Goal: Communication & Community: Answer question/provide support

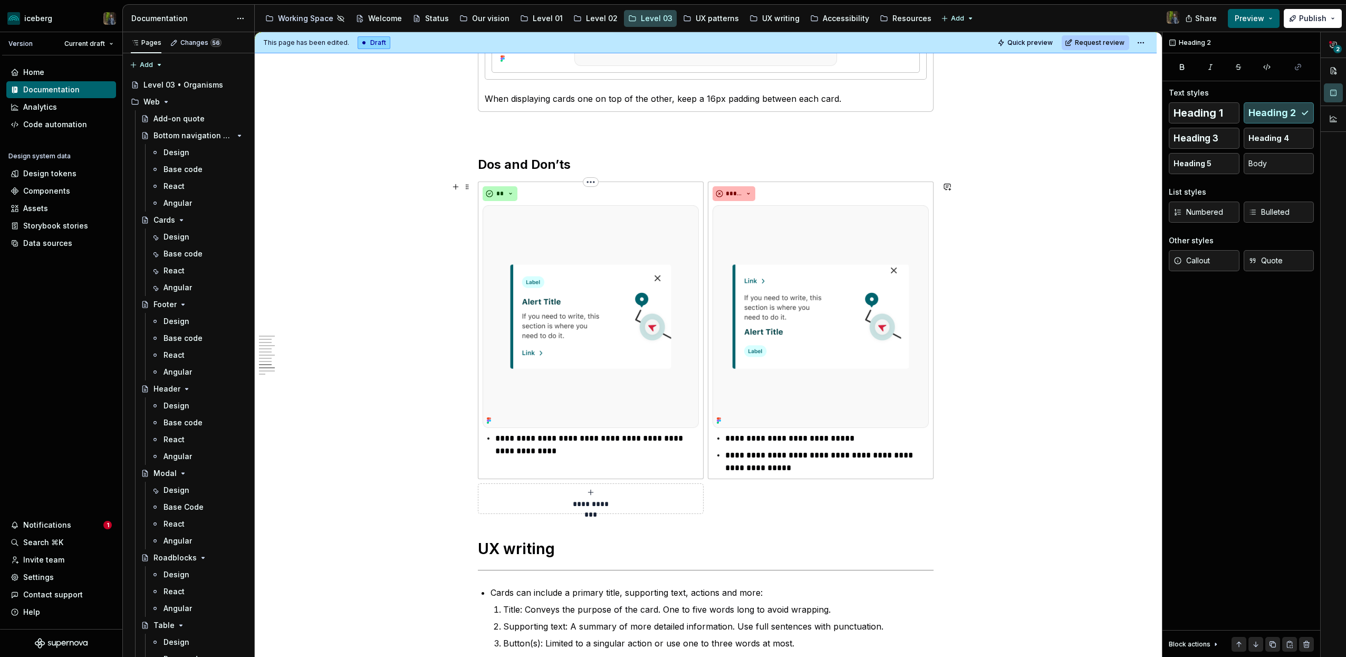
scroll to position [3192, 0]
click at [480, 547] on h1 "UX writing" at bounding box center [706, 547] width 456 height 19
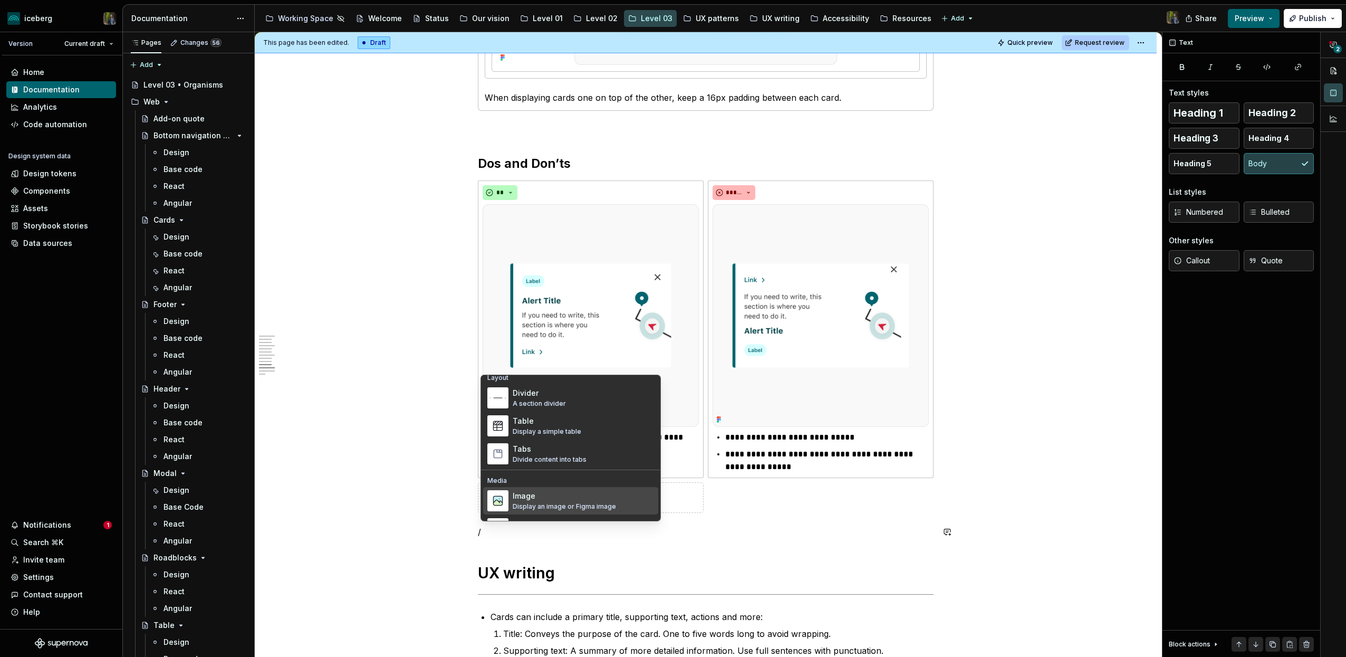
scroll to position [350, 0]
click at [540, 453] on div "Tabs" at bounding box center [550, 452] width 74 height 11
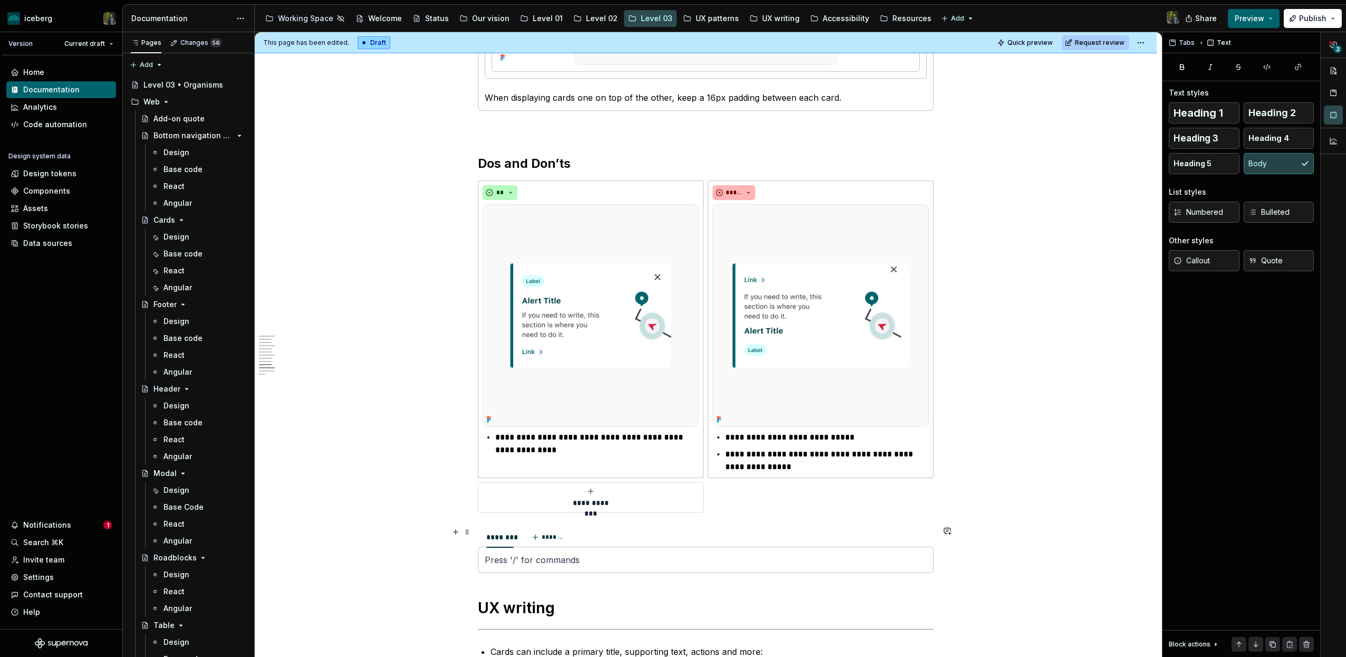
click at [599, 544] on div "******** *******" at bounding box center [706, 536] width 456 height 21
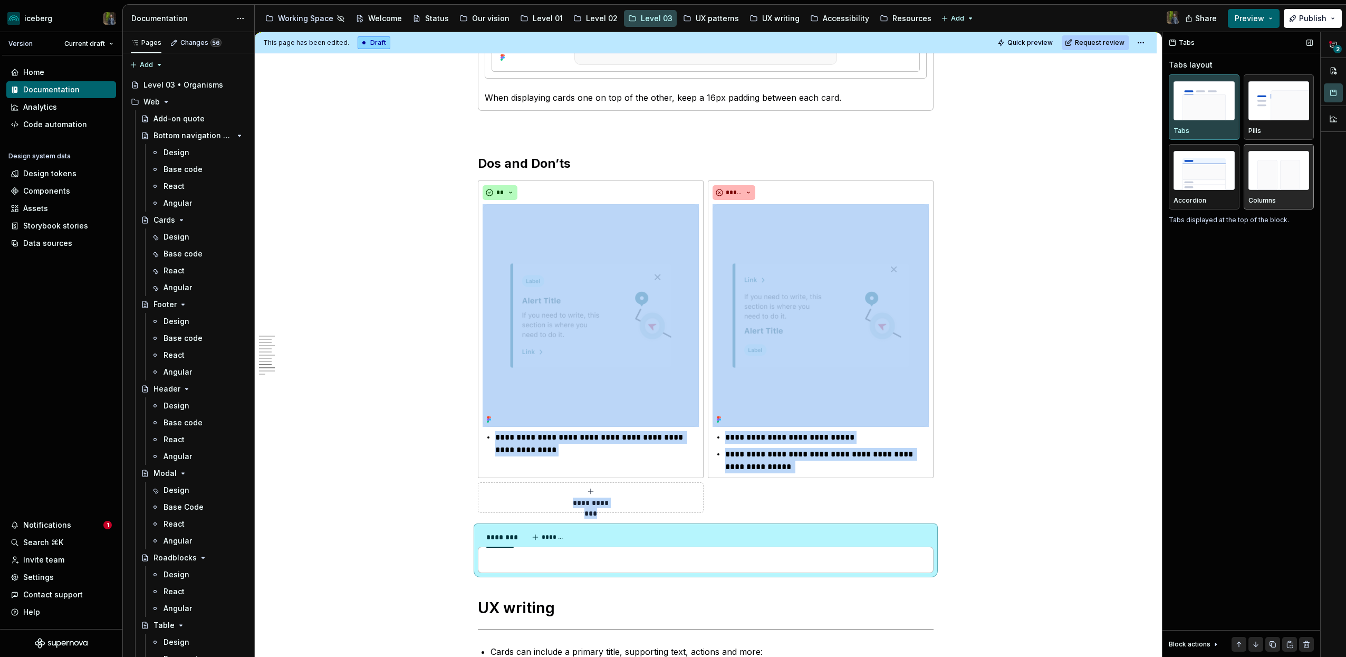
click at [1261, 194] on div "Columns" at bounding box center [1278, 177] width 61 height 56
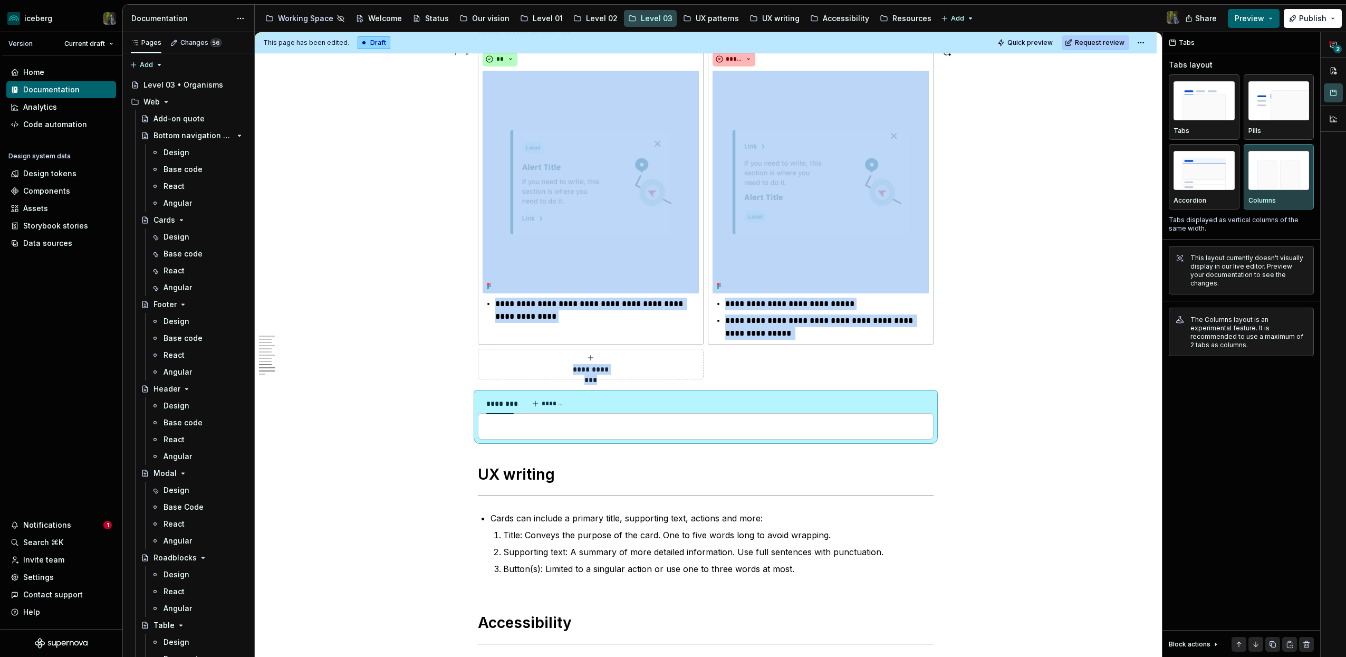
scroll to position [3318, 0]
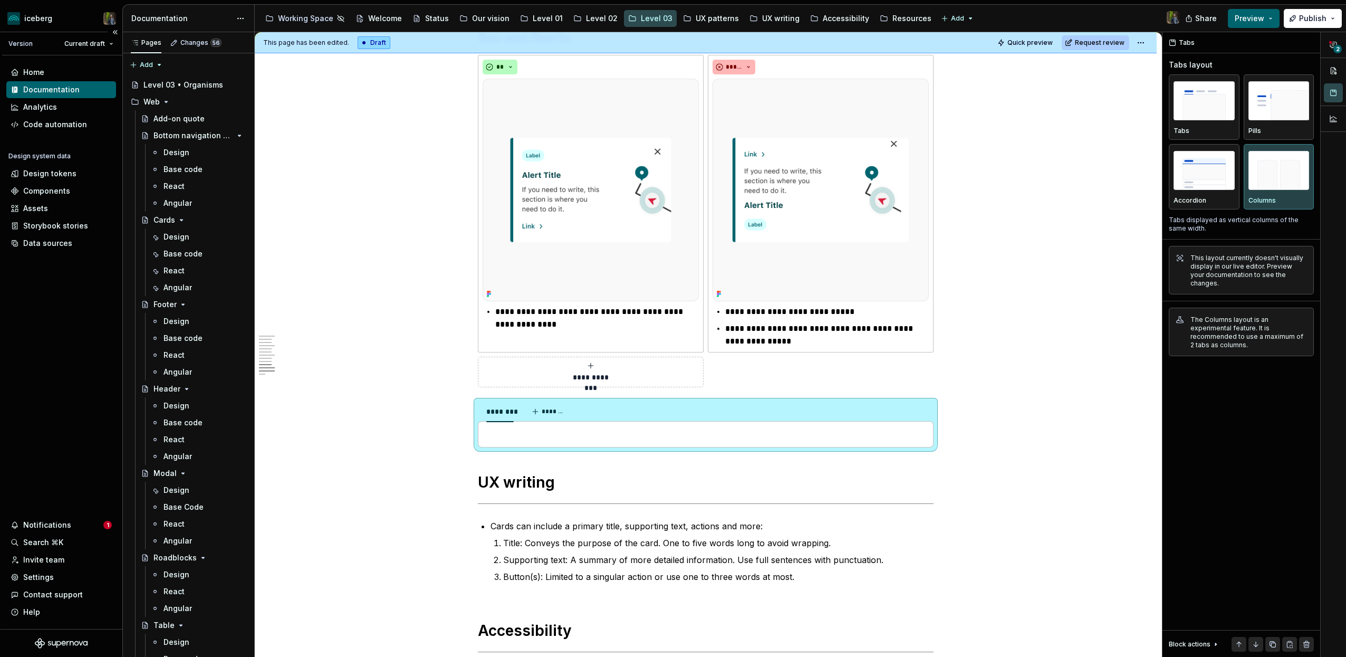
click at [85, 373] on div "Home Documentation Analytics Code automation Design system data Design tokens C…" at bounding box center [61, 341] width 122 height 573
click at [633, 416] on div "******** *******" at bounding box center [706, 411] width 456 height 21
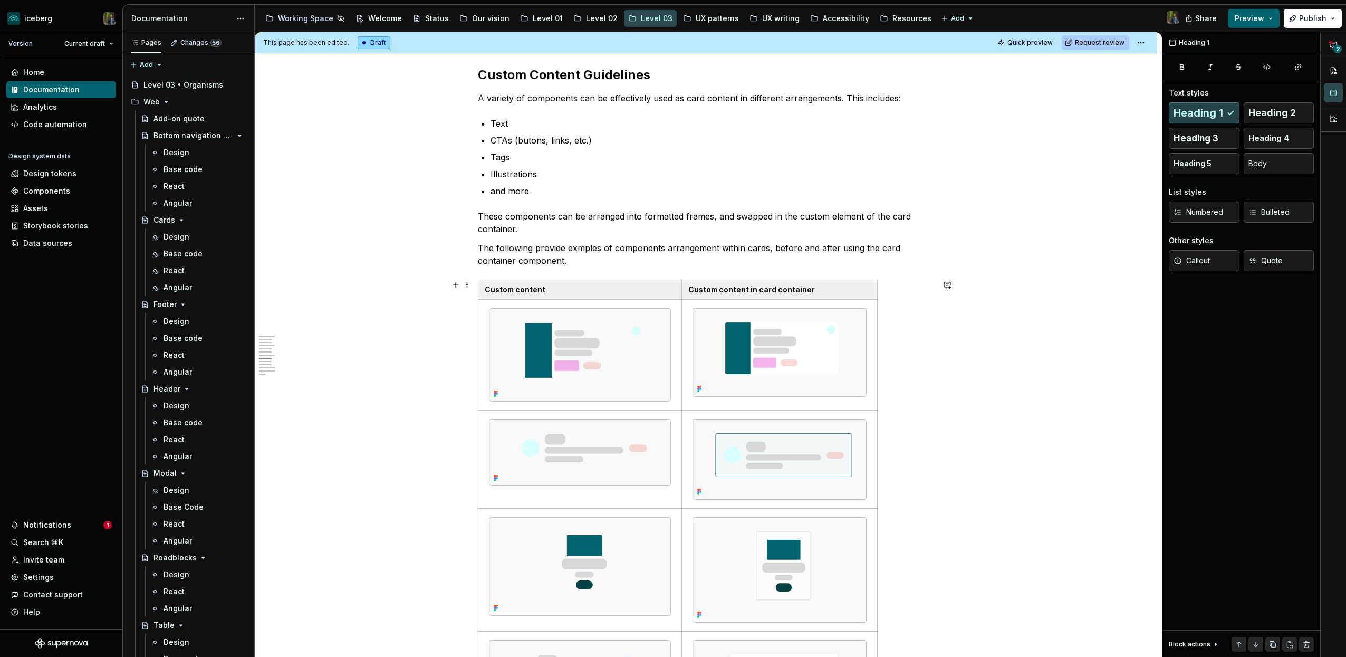
scroll to position [1575, 0]
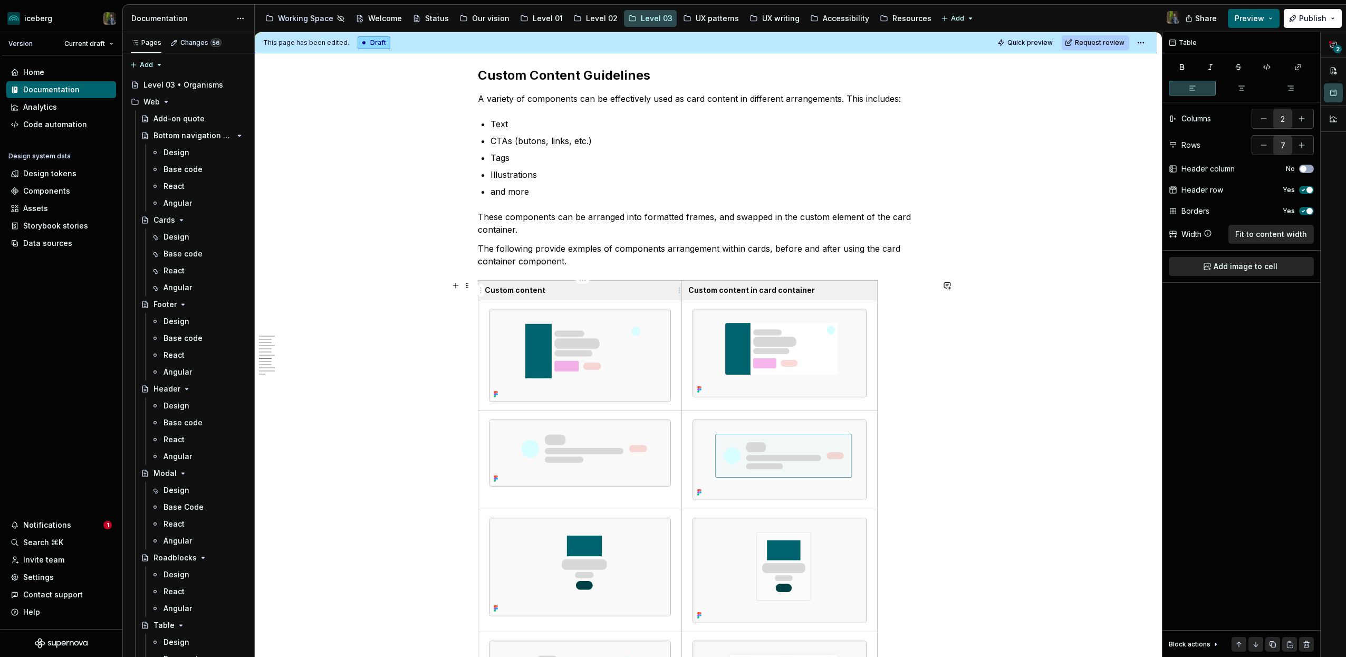
click at [659, 283] on th "Custom content" at bounding box center [580, 291] width 204 height 20
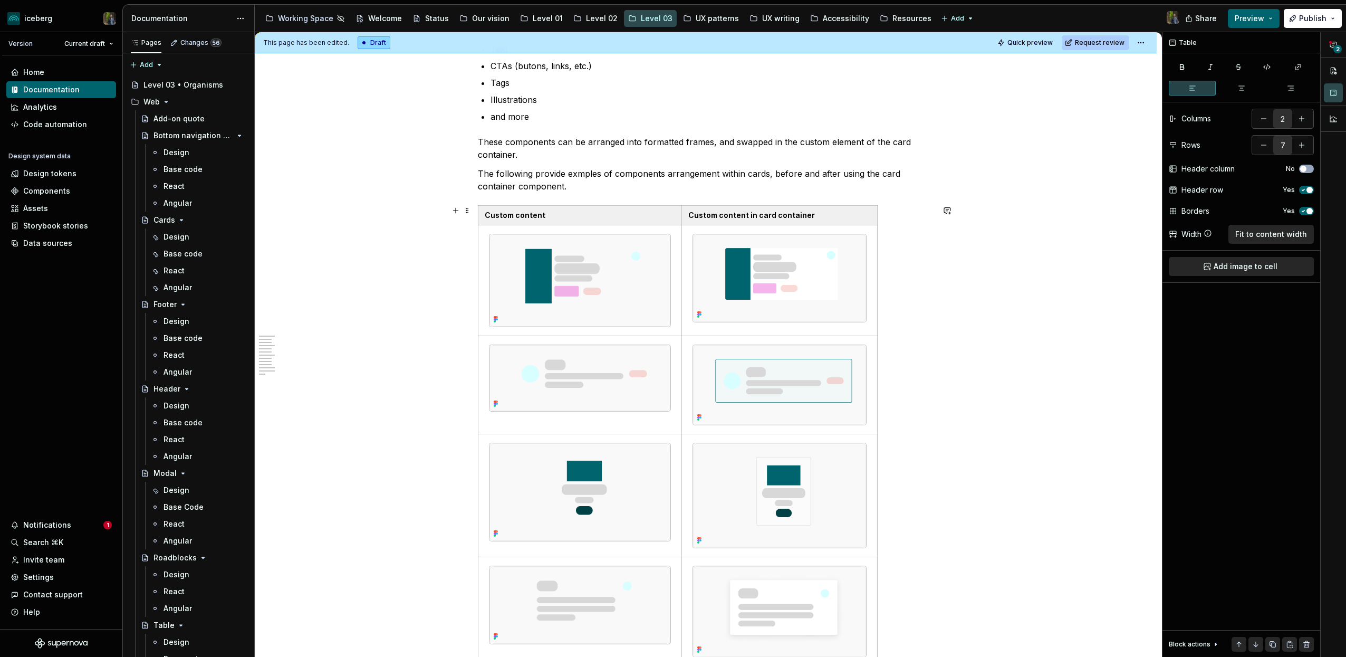
scroll to position [1662, 0]
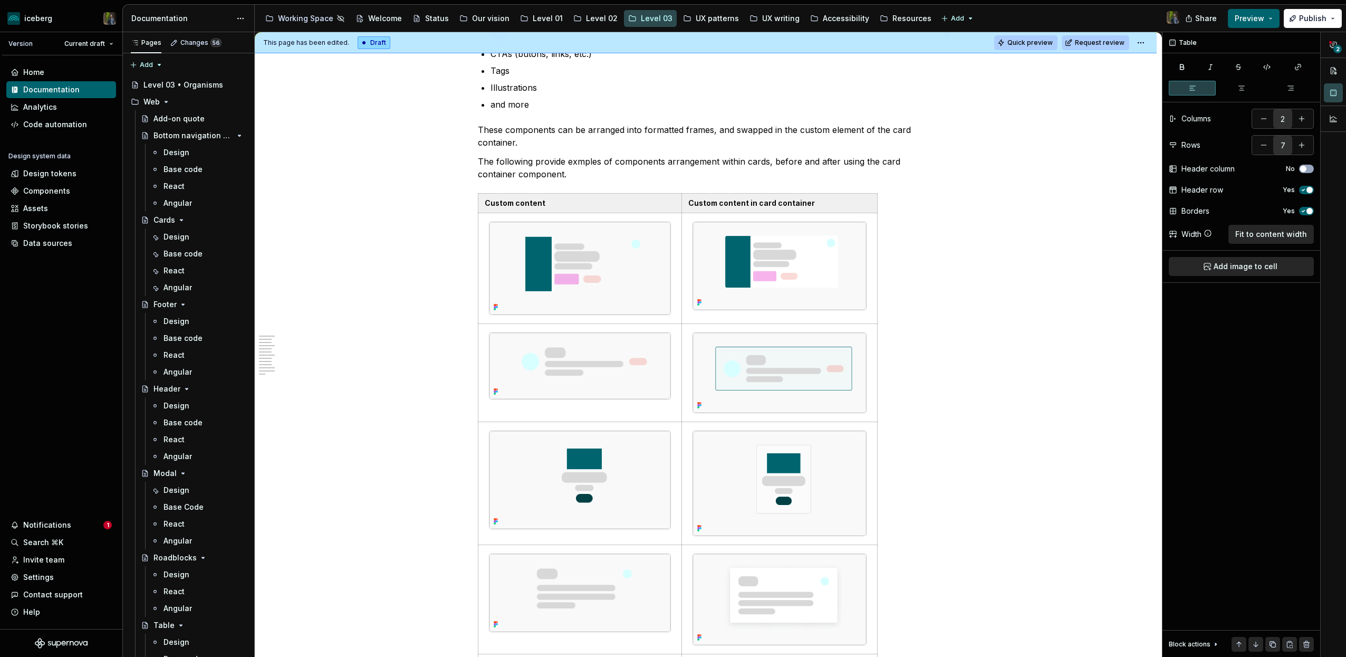
click at [1033, 41] on span "Quick preview" at bounding box center [1029, 43] width 45 height 8
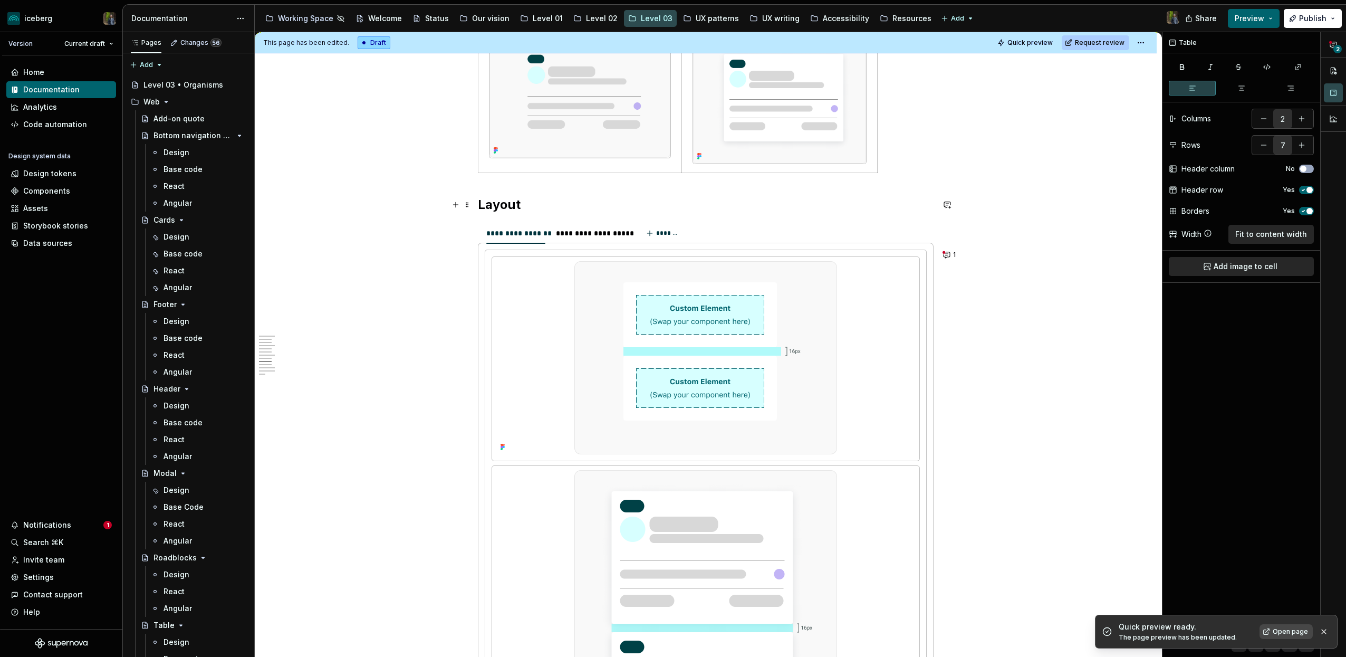
scroll to position [2397, 0]
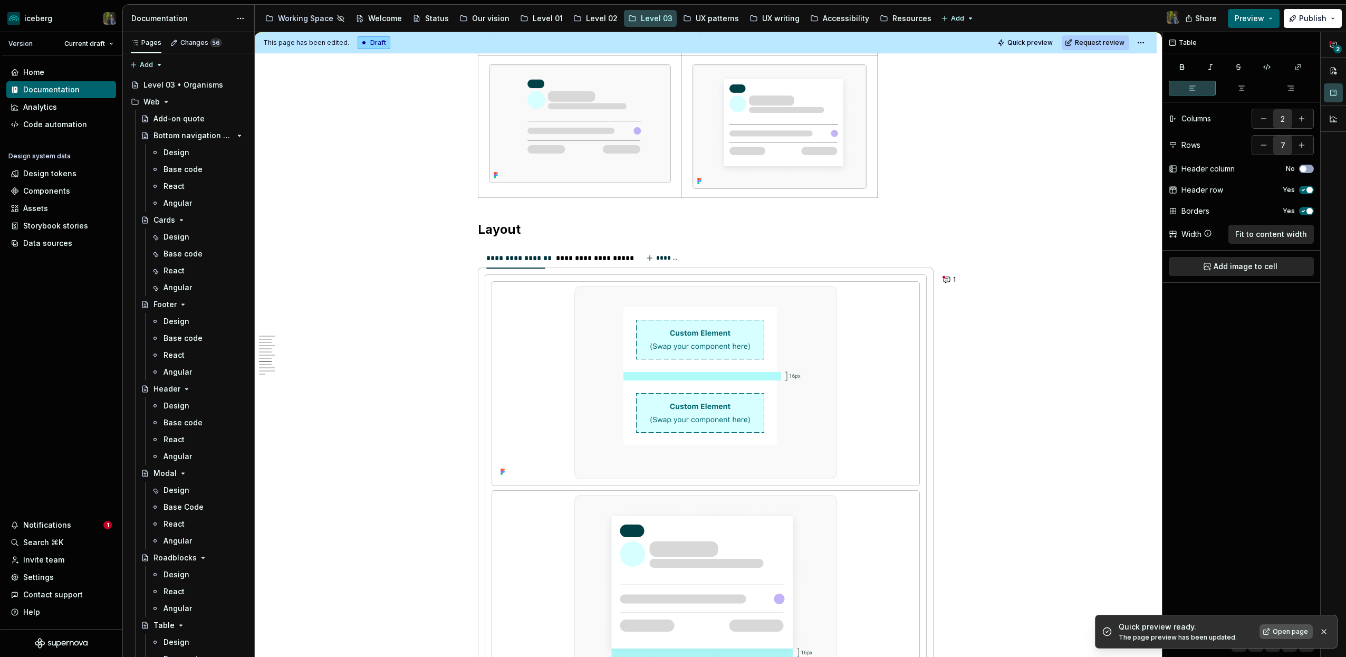
click at [1298, 630] on span "Open page" at bounding box center [1290, 631] width 35 height 8
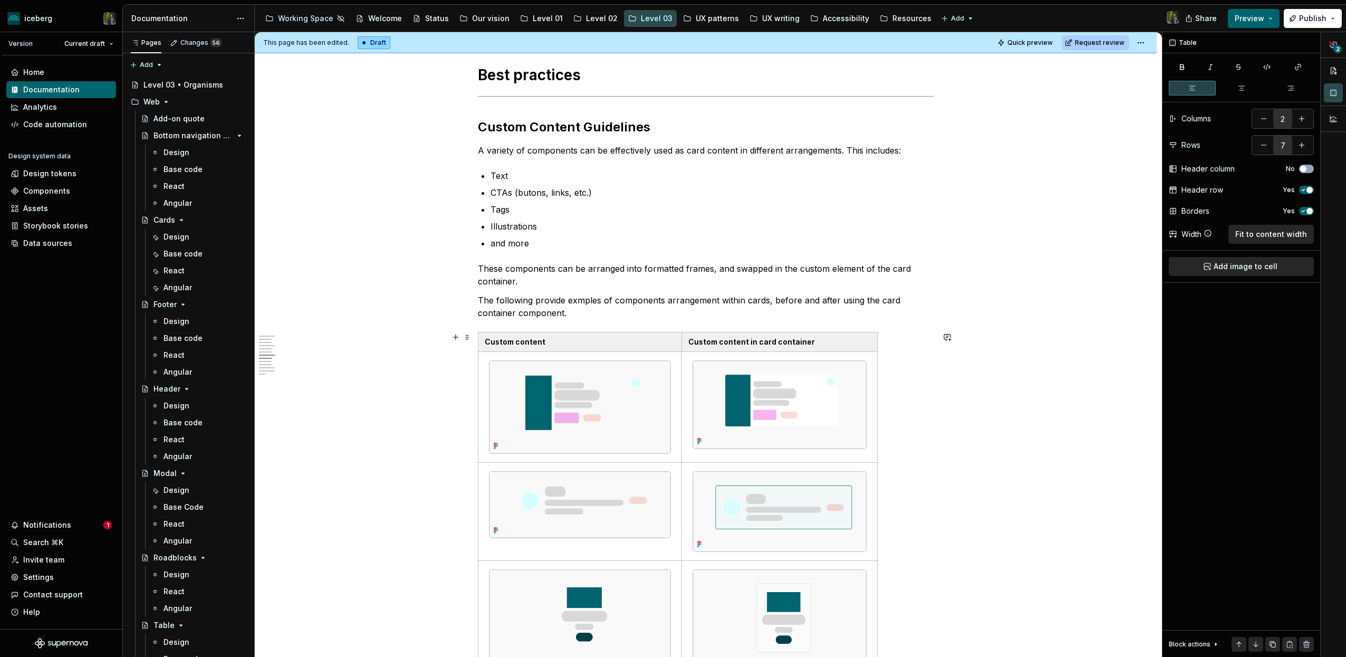
scroll to position [1514, 0]
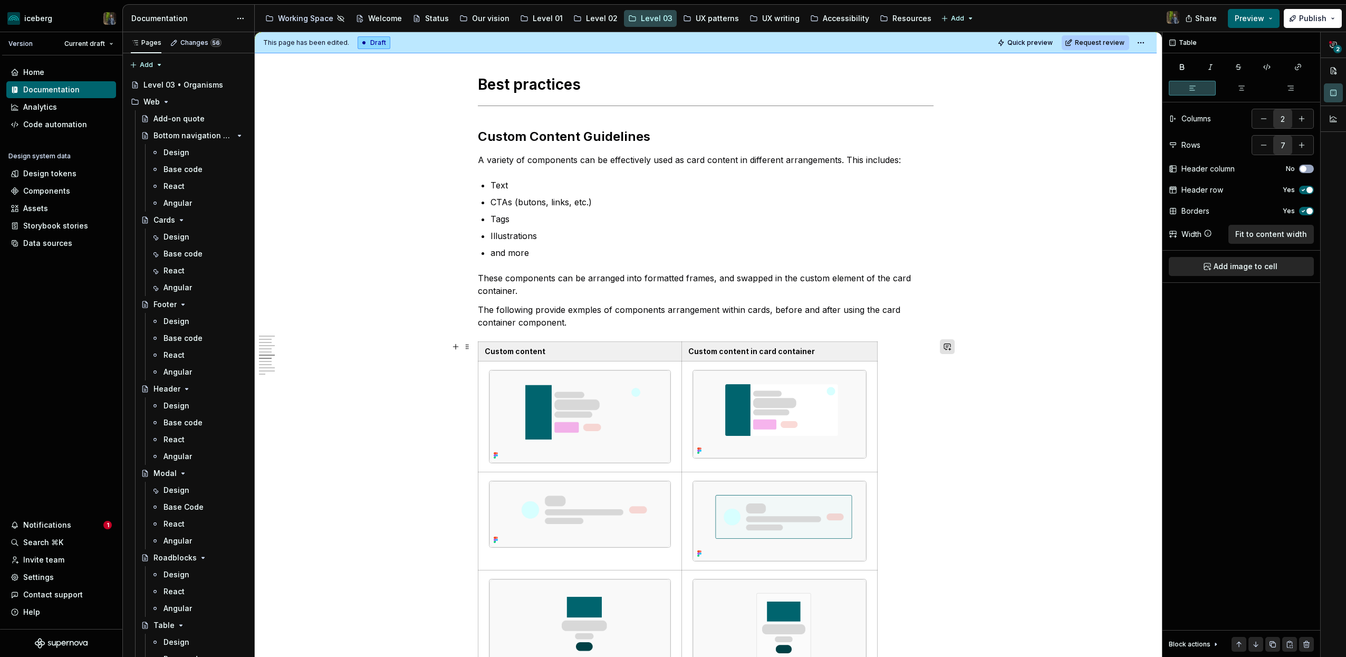
click at [953, 343] on button "button" at bounding box center [947, 346] width 15 height 15
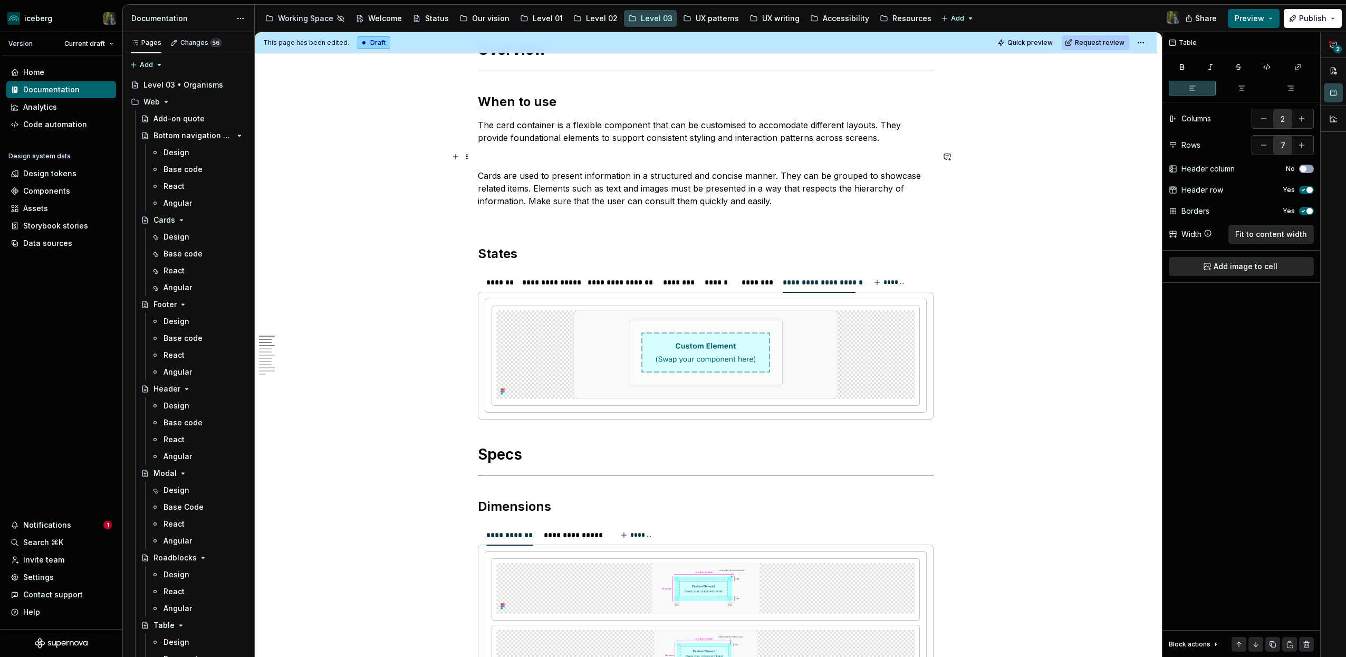
scroll to position [0, 0]
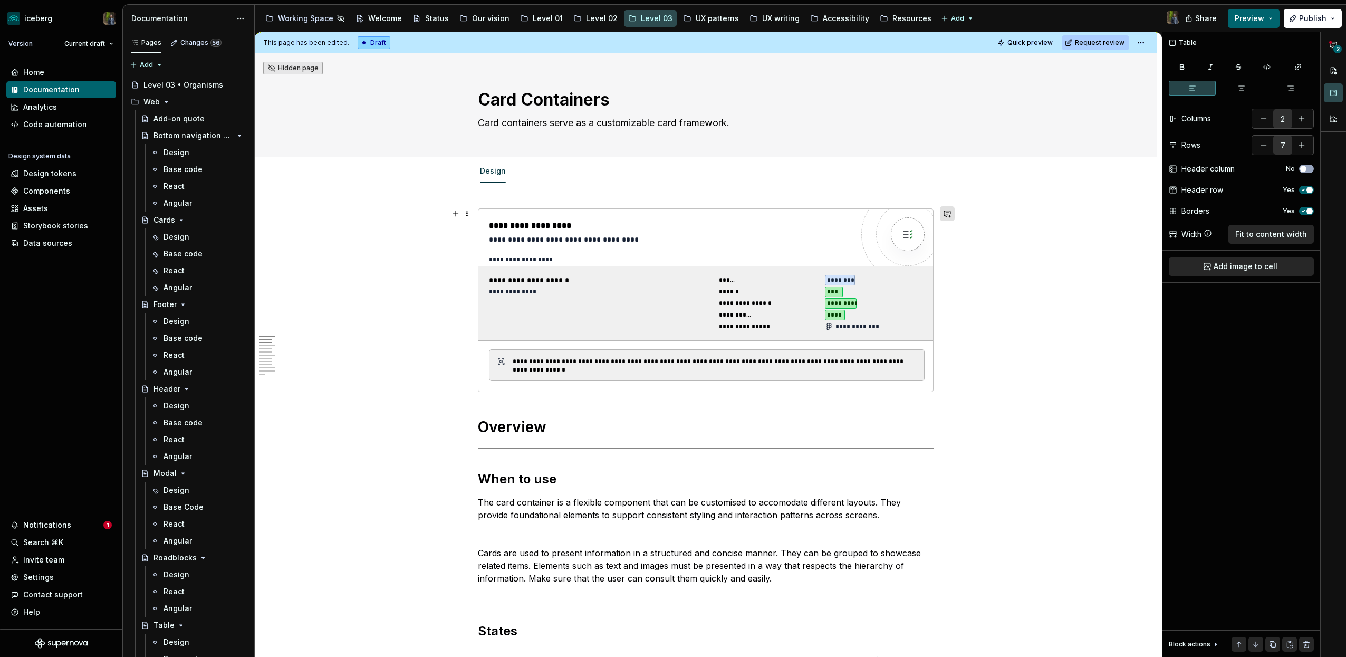
click at [951, 217] on button "button" at bounding box center [947, 213] width 15 height 15
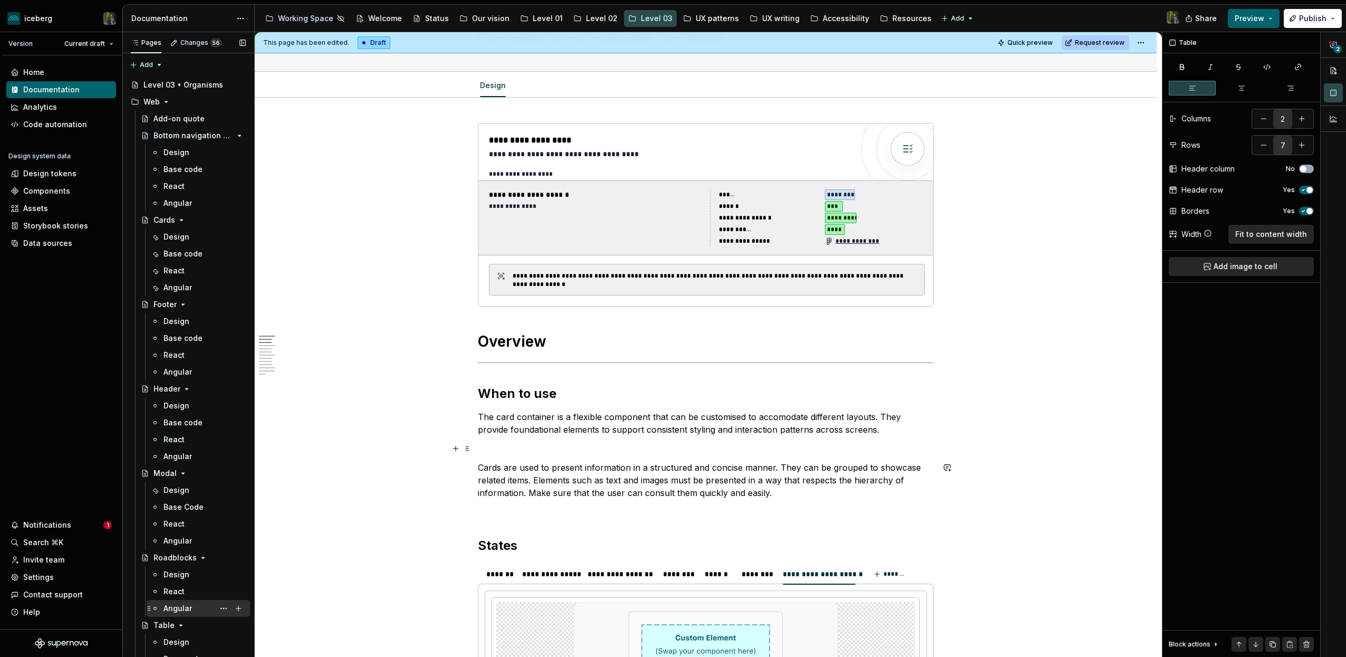
scroll to position [72, 0]
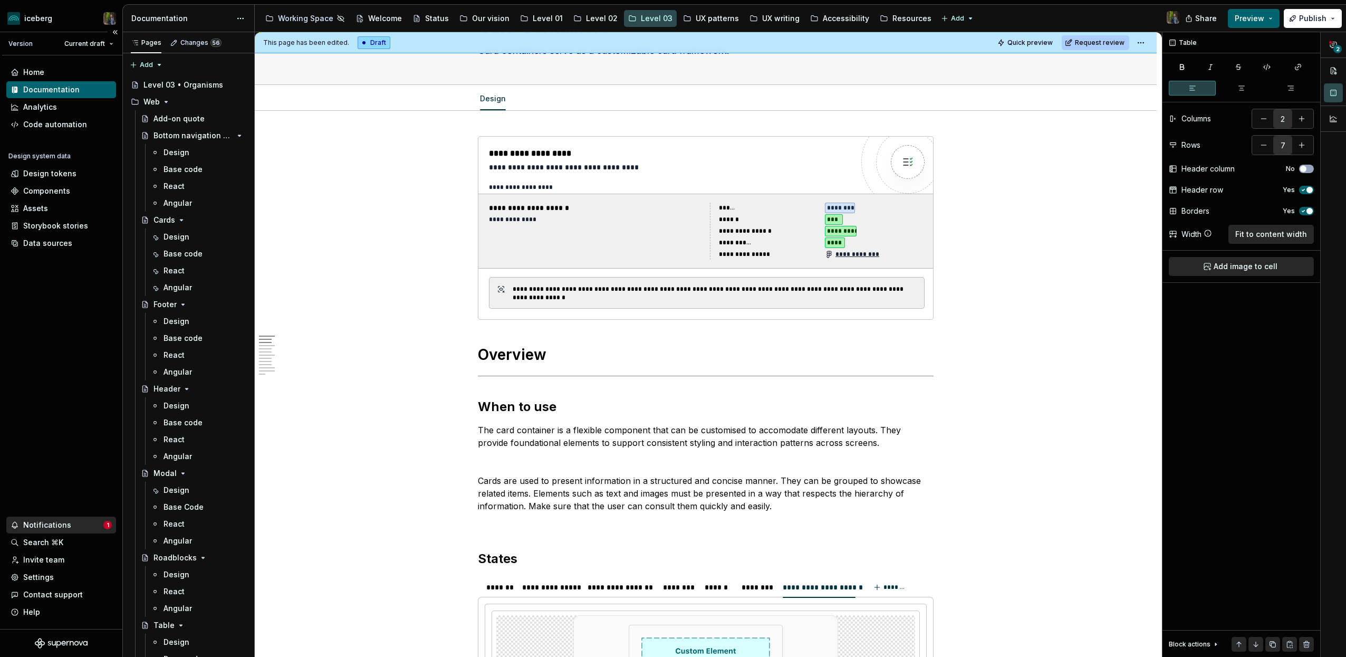
click at [70, 522] on div "Notifications" at bounding box center [57, 525] width 93 height 11
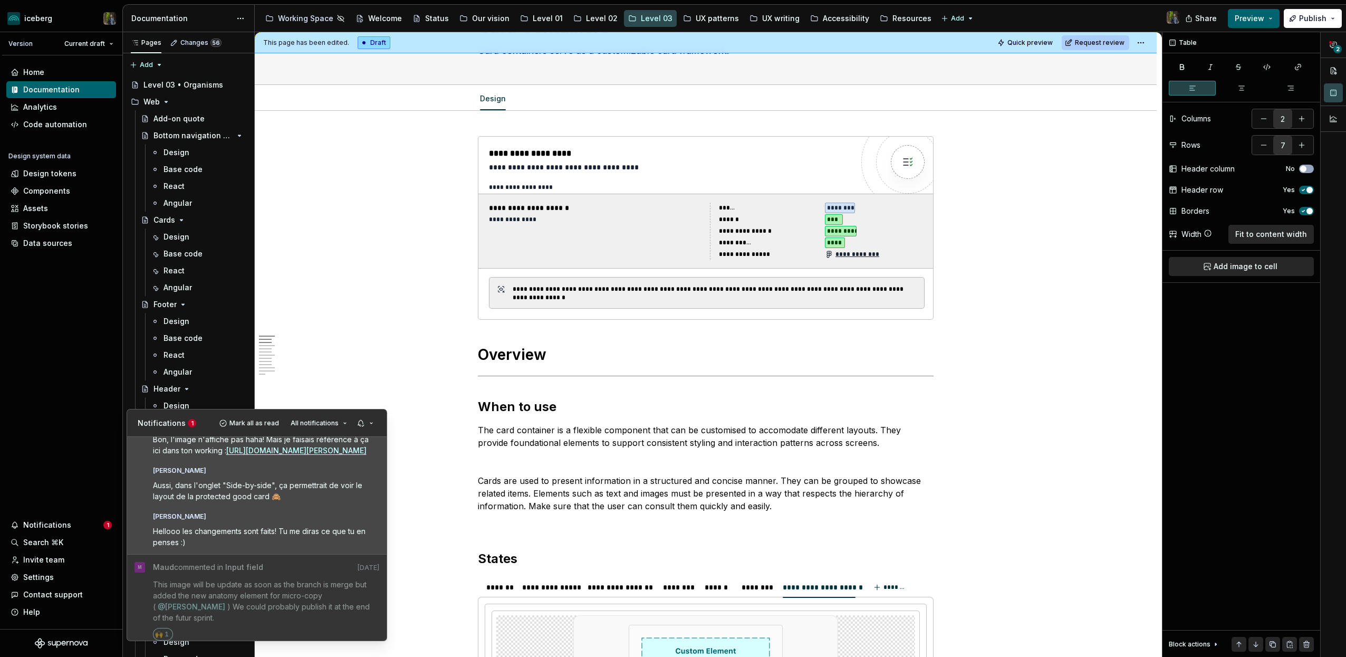
scroll to position [70, 0]
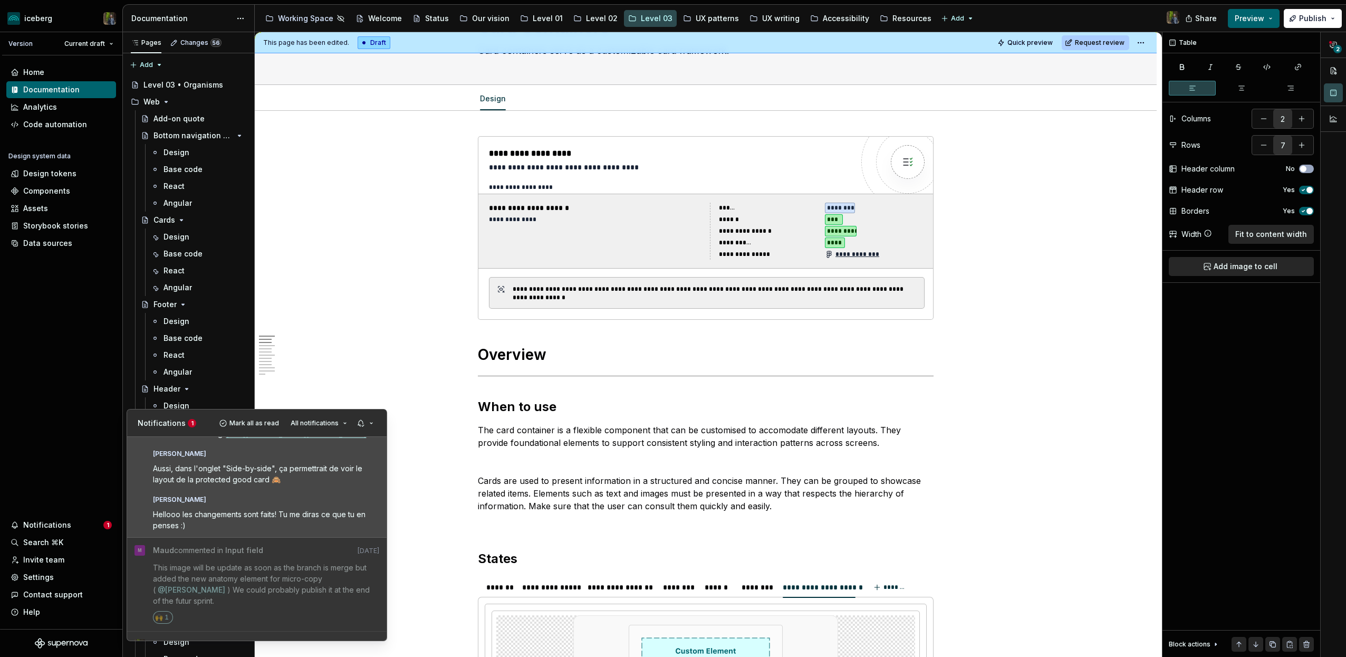
click at [254, 504] on div "[PERSON_NAME]" at bounding box center [266, 497] width 227 height 13
type textarea "*"
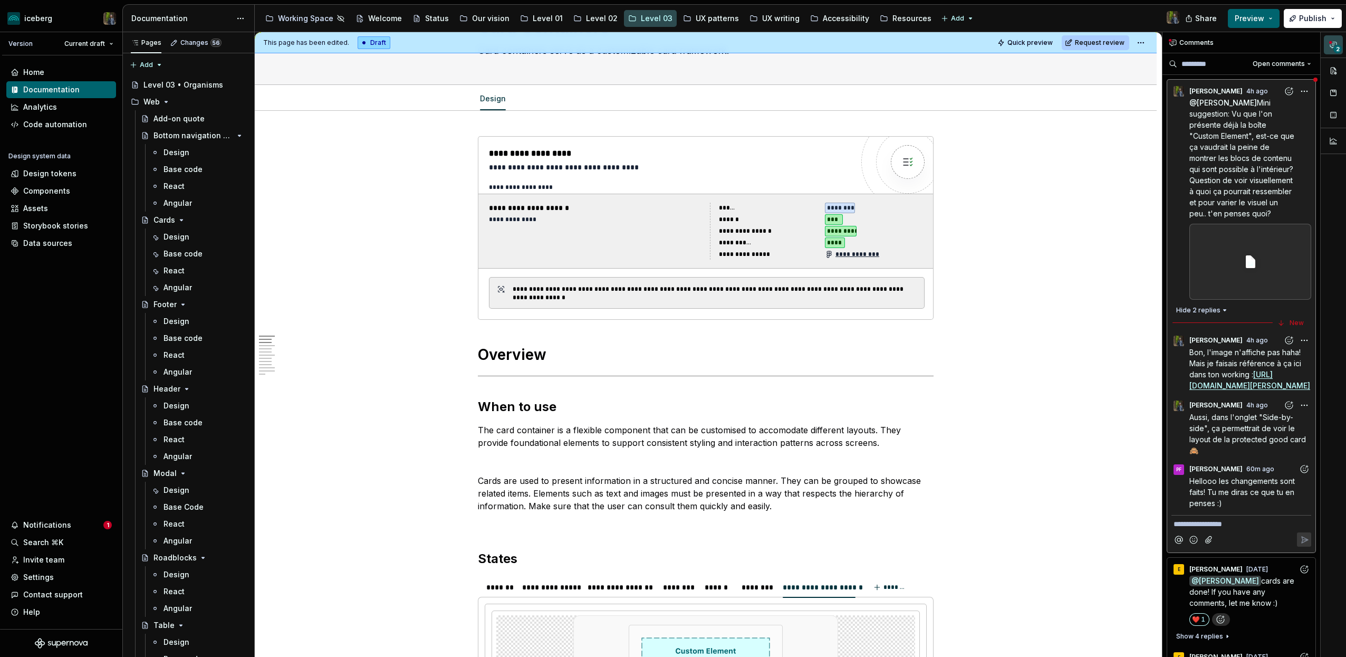
scroll to position [2576, 0]
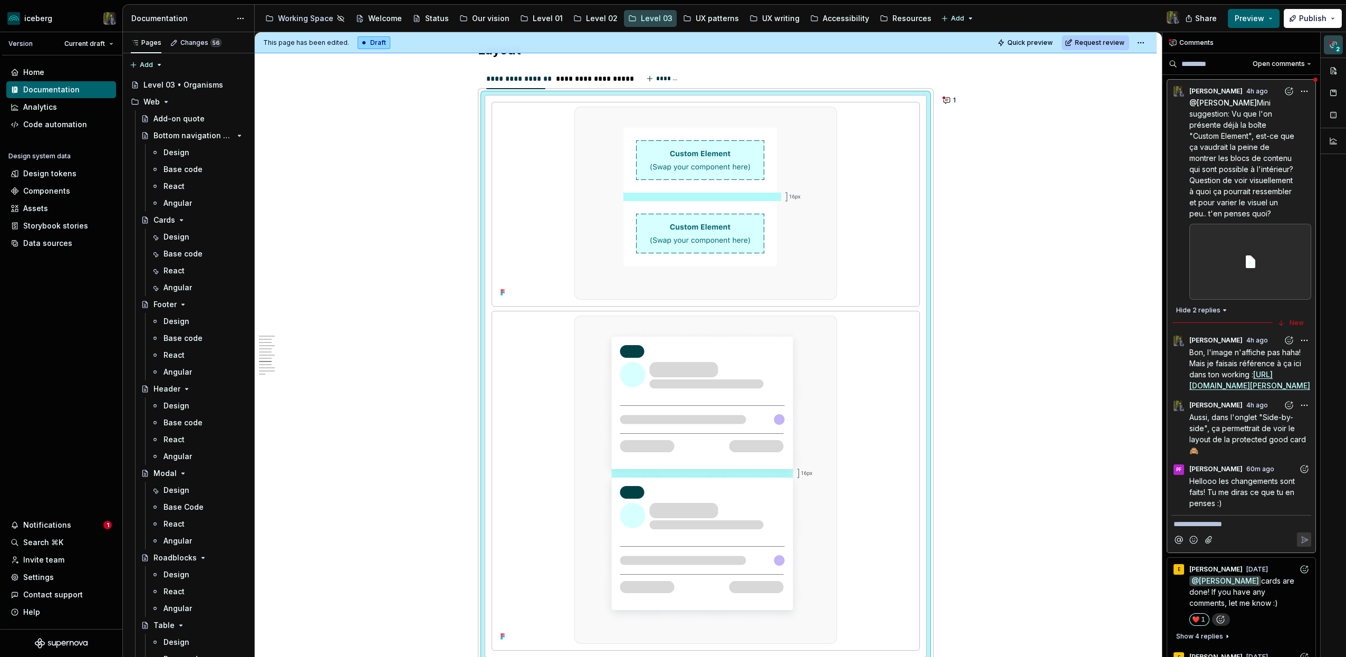
click at [1302, 474] on icon "Add reaction" at bounding box center [1304, 469] width 11 height 11
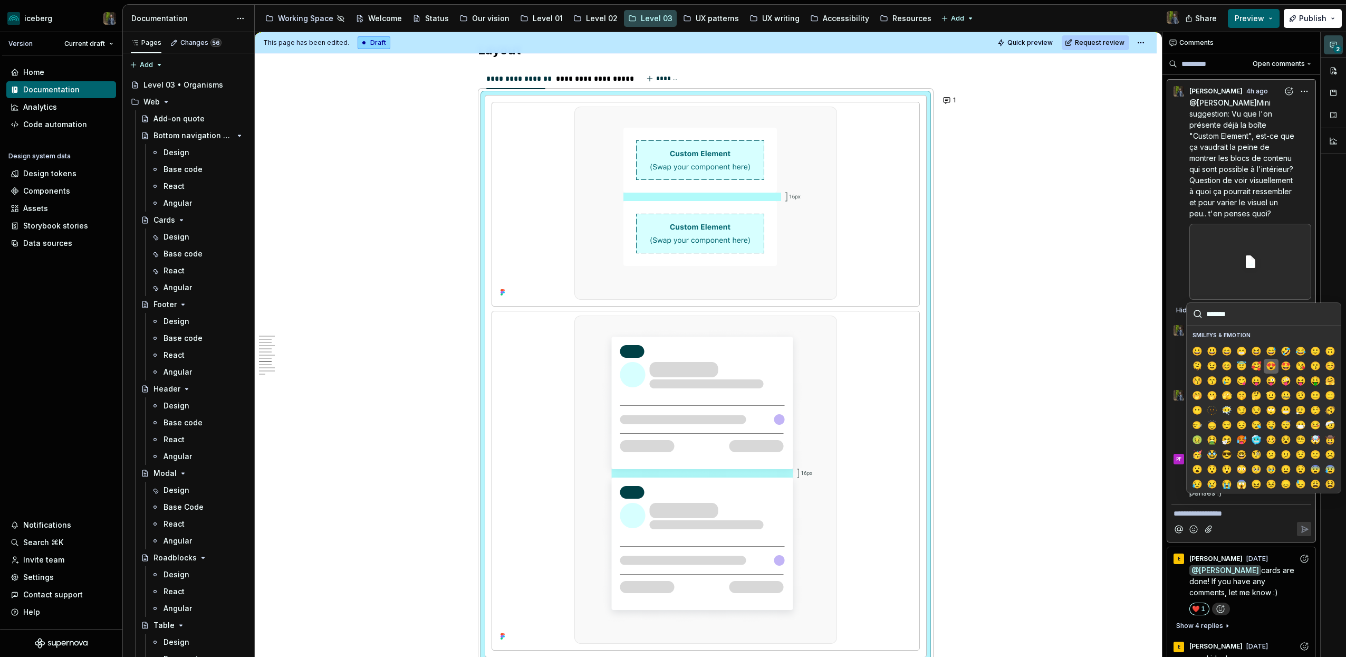
click at [1272, 367] on span "😍" at bounding box center [1271, 366] width 8 height 11
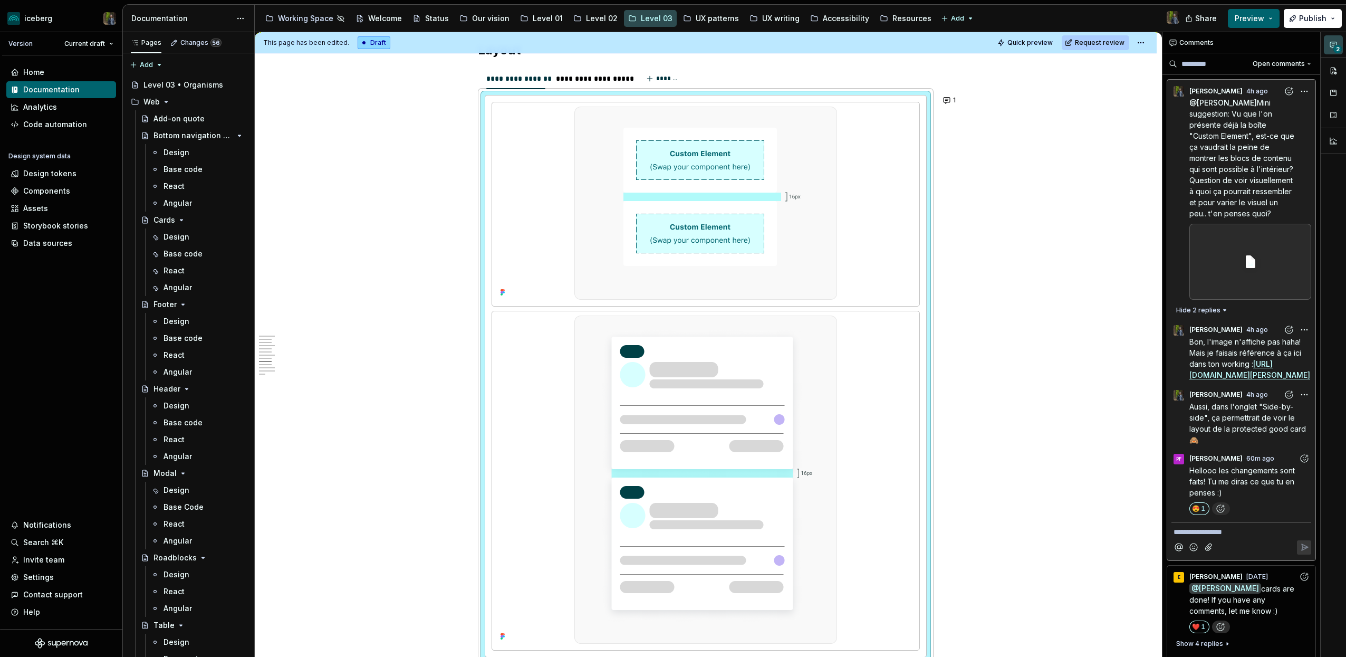
click at [1224, 537] on p "**********" at bounding box center [1242, 531] width 136 height 11
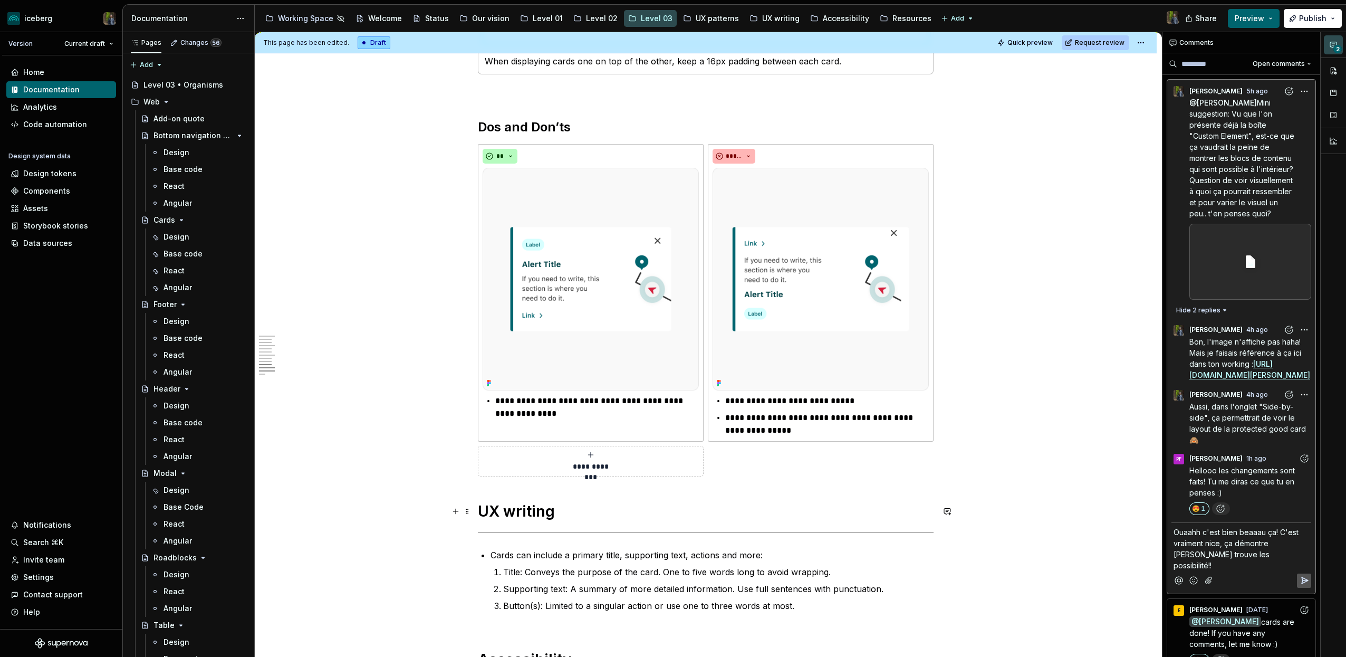
scroll to position [3188, 0]
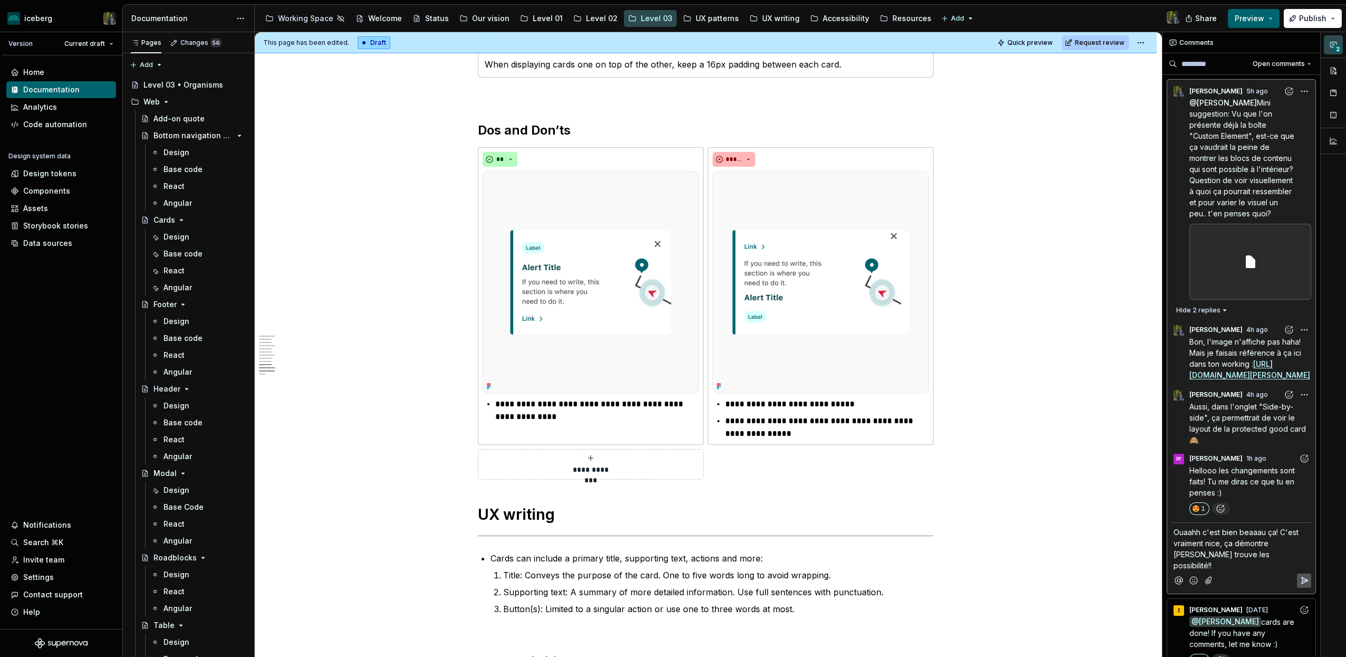
click at [1261, 571] on p "Ouaahh c'est bien beaaau ça! C'est vraiment nice, ça démontre bien je trouve le…" at bounding box center [1242, 548] width 136 height 44
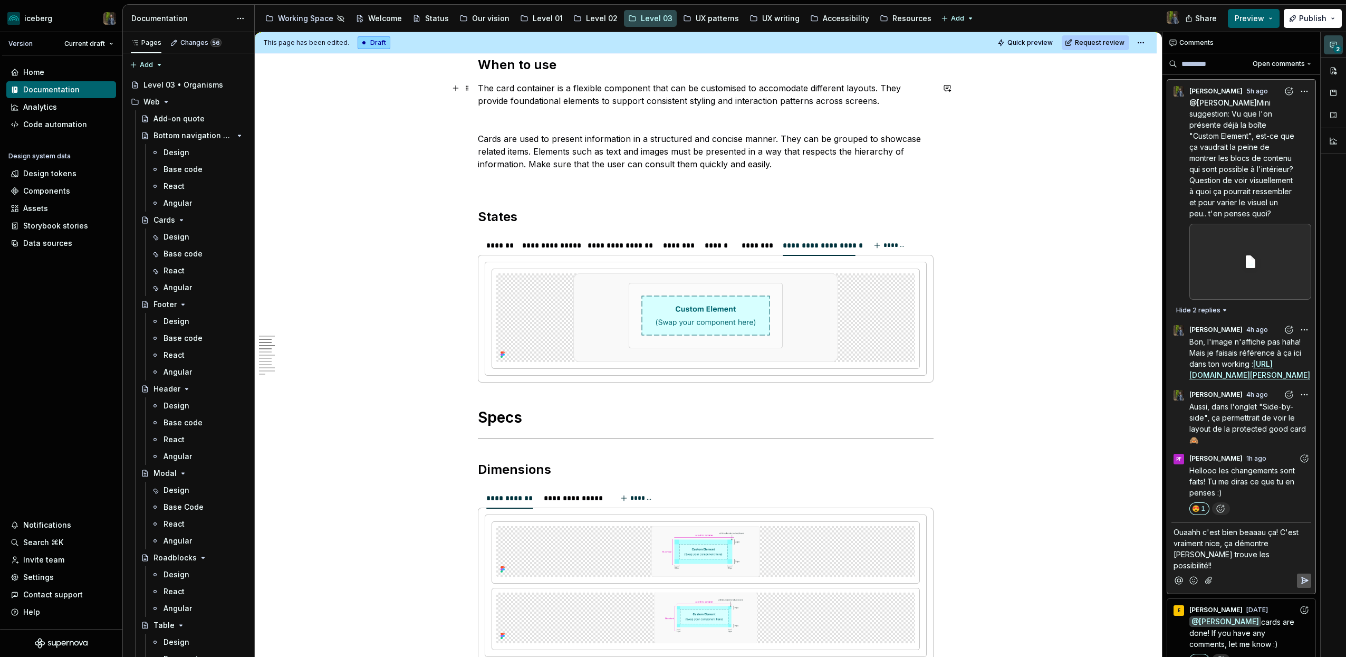
scroll to position [0, 0]
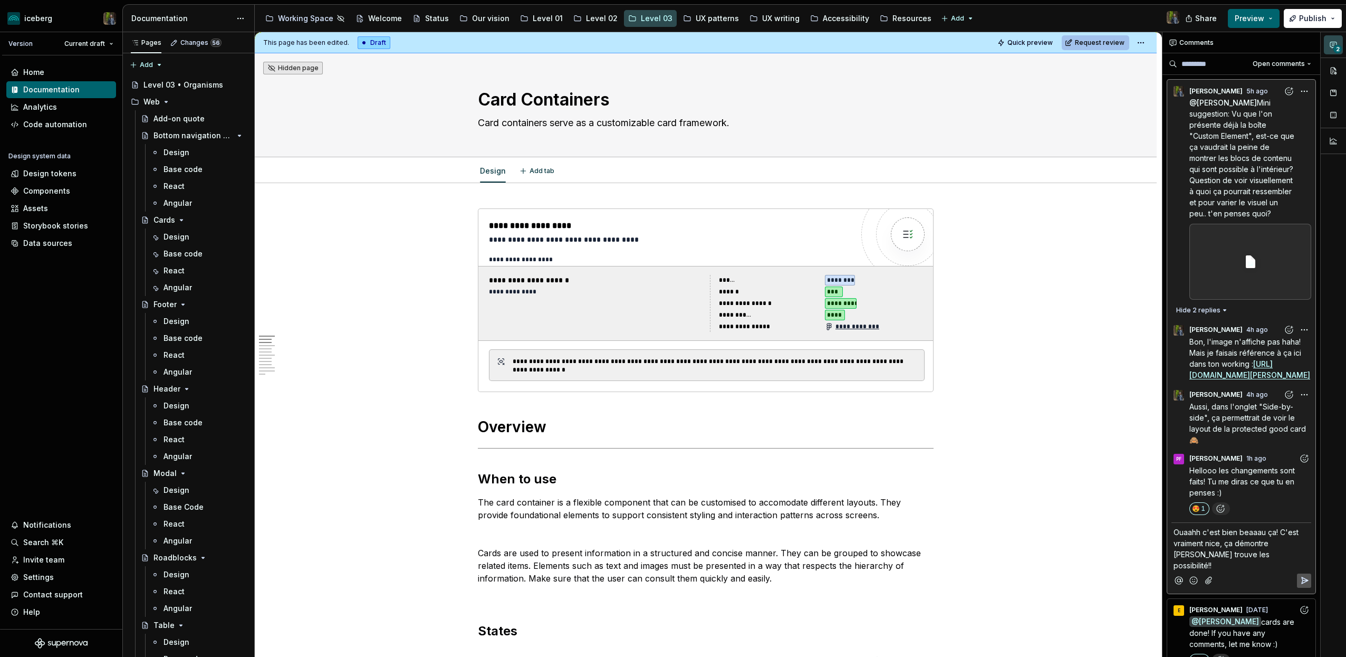
type textarea "*"
click at [1144, 42] on html "iceberg Version Current draft Home Documentation Analytics Code automation Desi…" at bounding box center [673, 328] width 1346 height 657
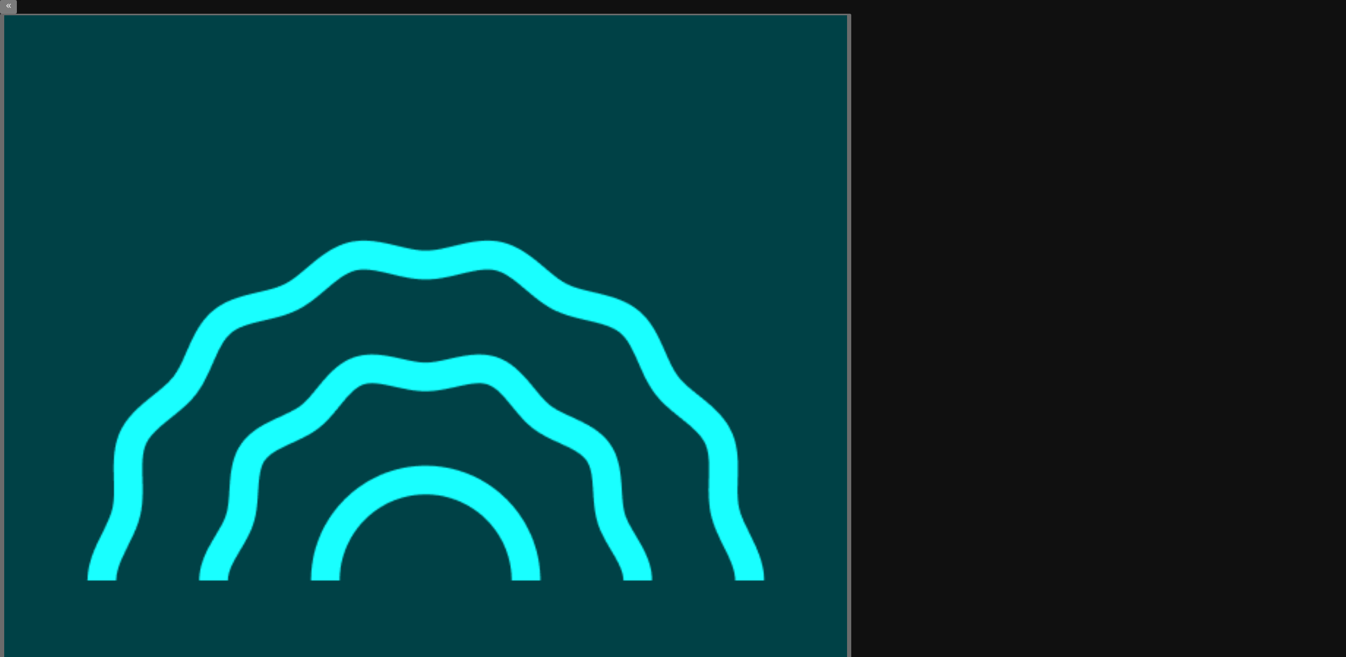
type textarea "*"
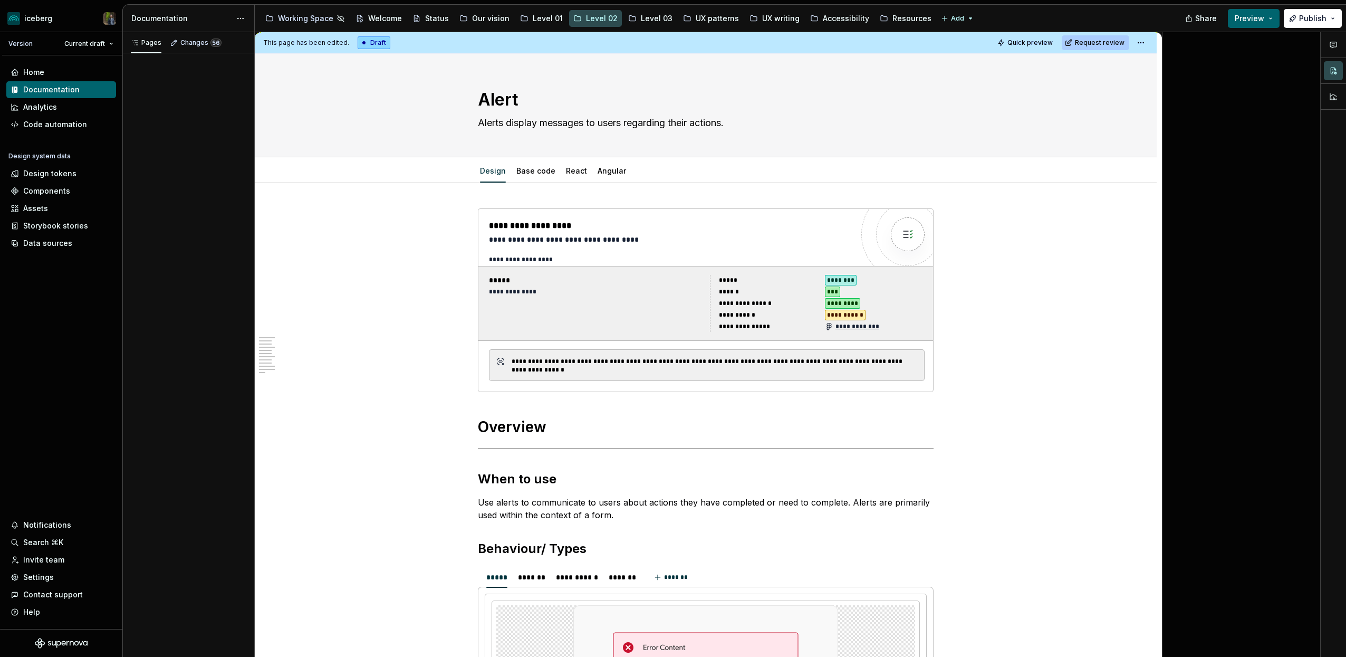
type textarea "*"
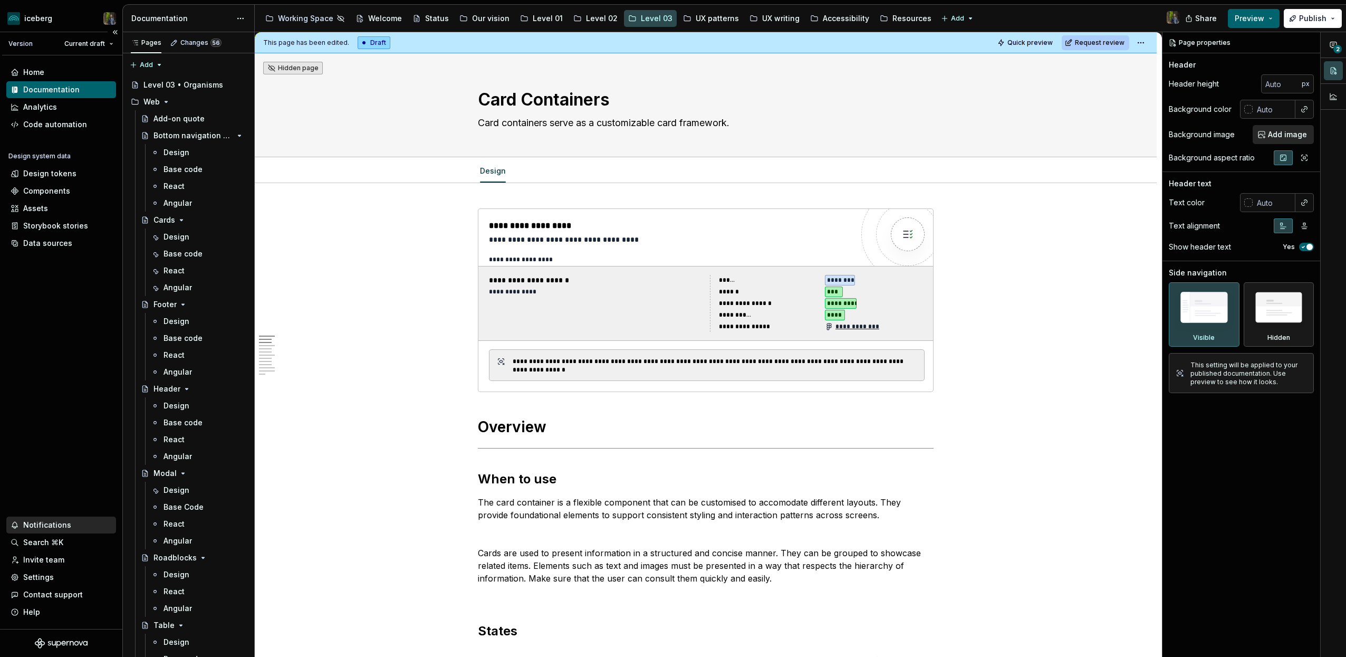
click at [47, 521] on div "Notifications" at bounding box center [47, 525] width 48 height 11
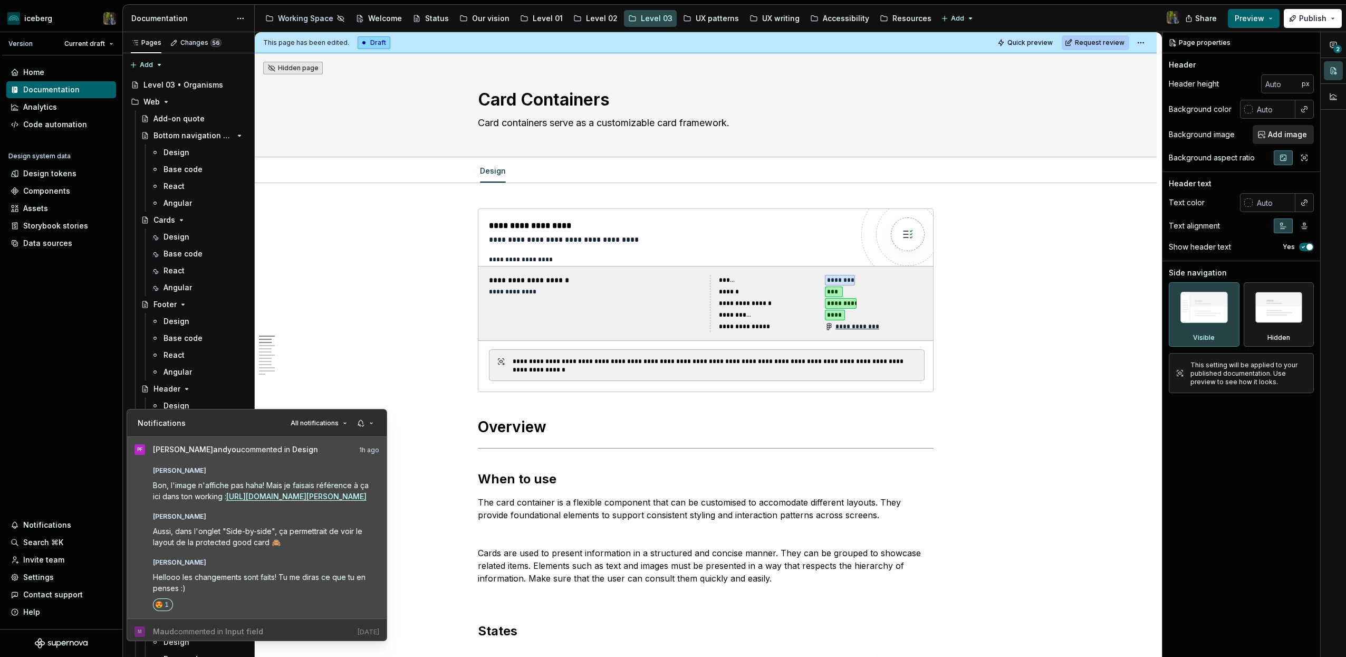
click at [258, 464] on div "[PERSON_NAME]" at bounding box center [266, 468] width 227 height 13
type textarea "*"
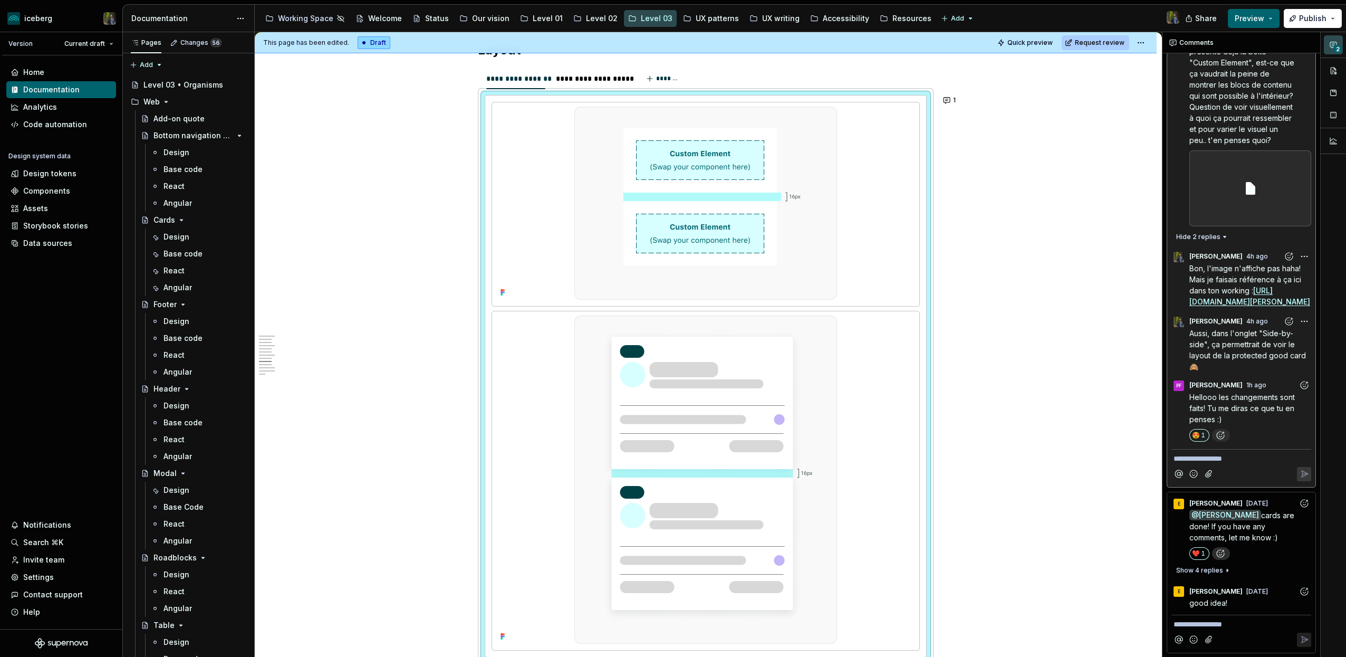
scroll to position [118, 0]
click at [1233, 458] on p "**********" at bounding box center [1242, 458] width 136 height 11
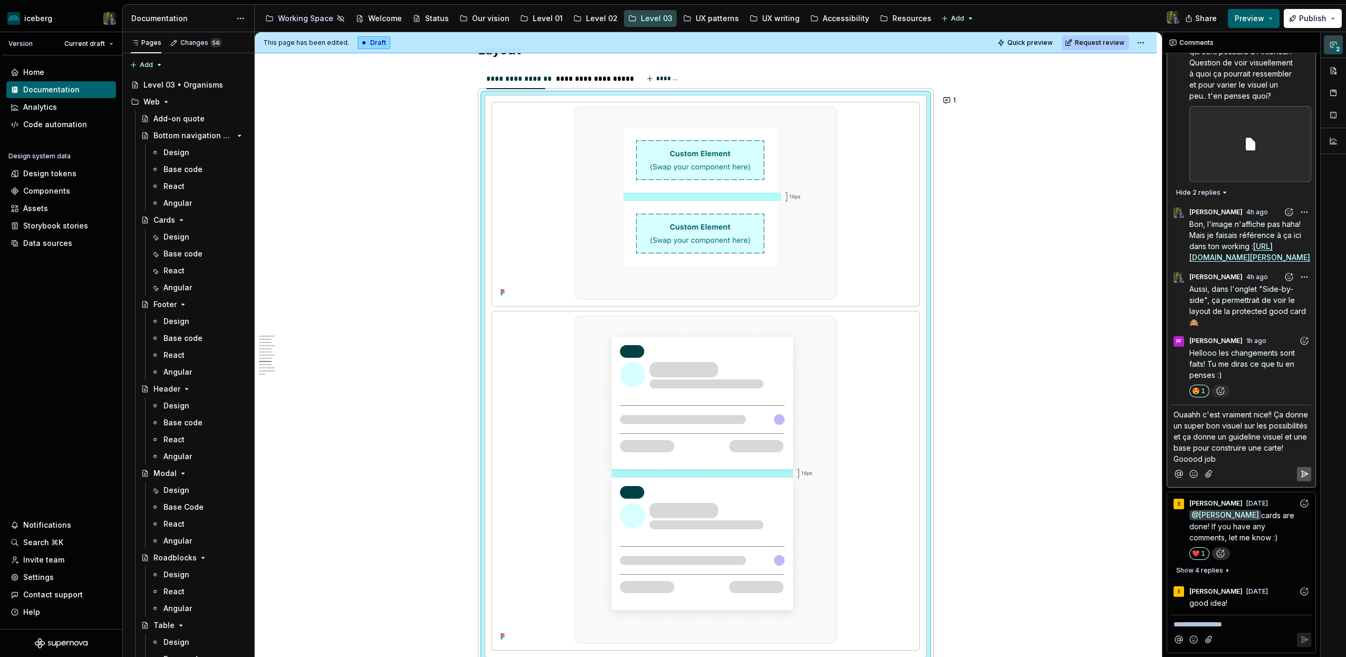
click at [1191, 477] on icon "Add emoji" at bounding box center [1193, 473] width 7 height 7
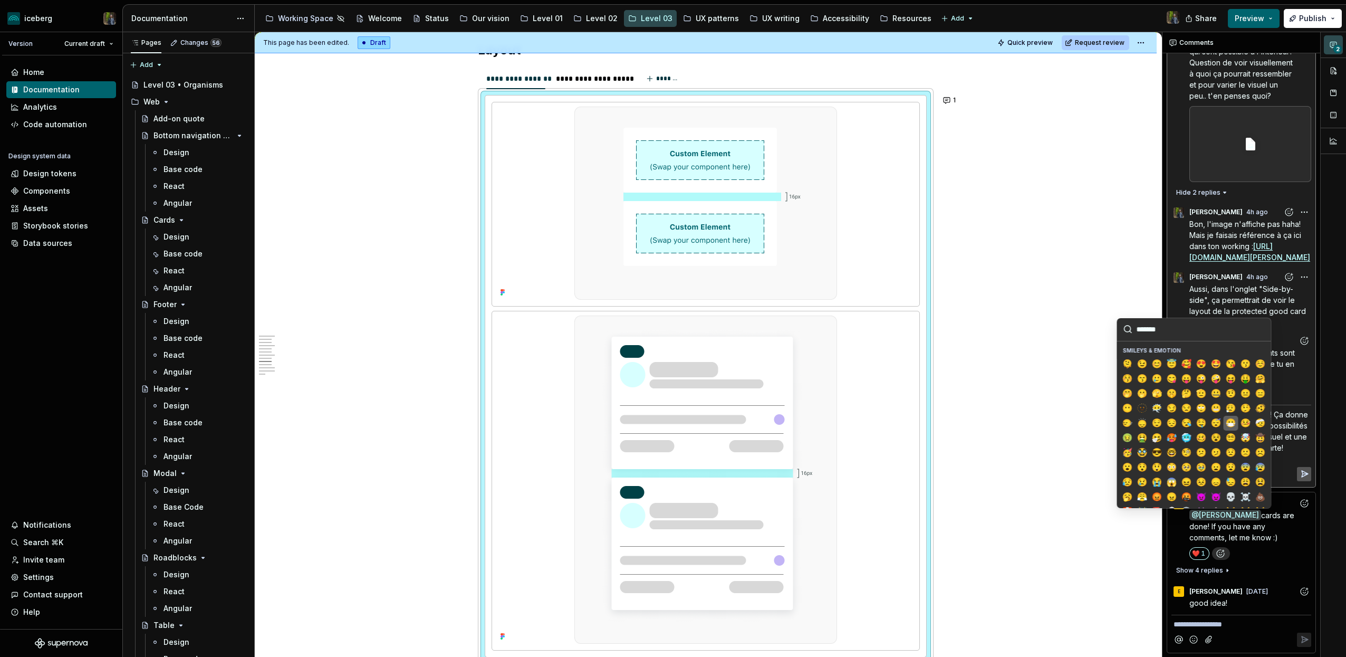
scroll to position [20, 0]
click at [1159, 448] on span "😎" at bounding box center [1157, 450] width 8 height 11
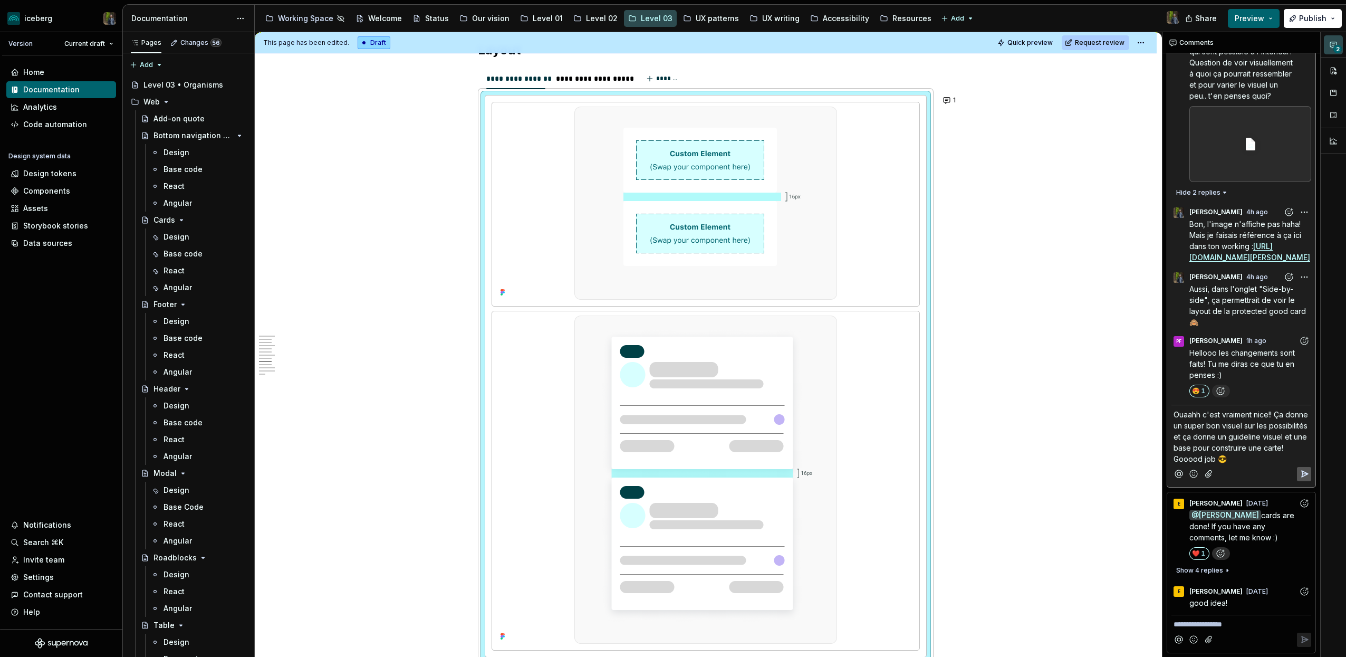
click at [1303, 477] on icon "Reply" at bounding box center [1305, 473] width 6 height 6
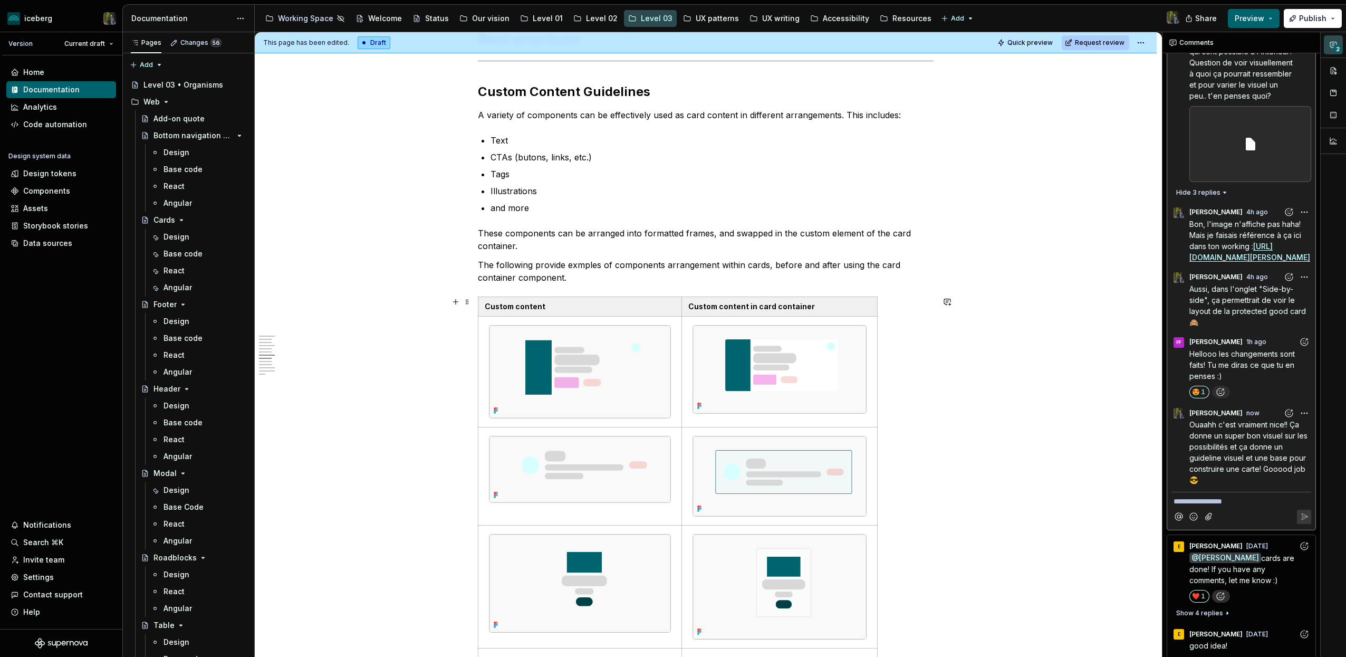
scroll to position [1568, 0]
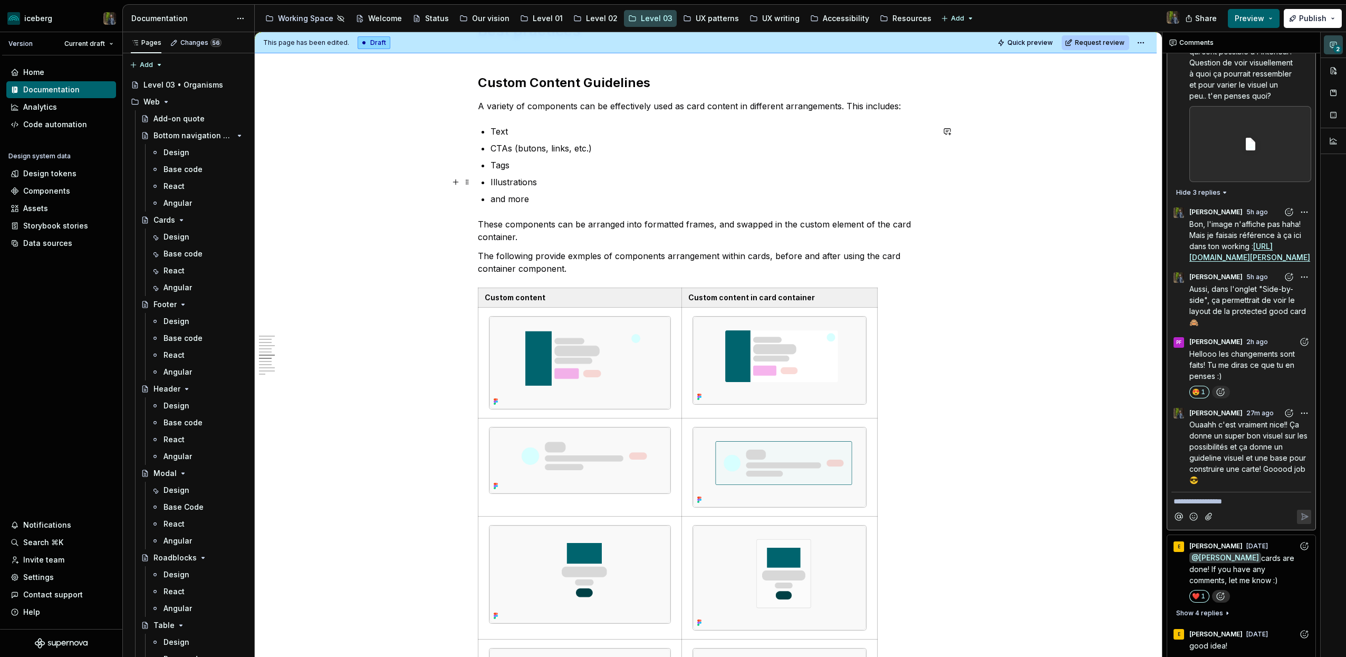
type textarea "*"
